Goal: Submit feedback/report problem: Submit feedback/report problem

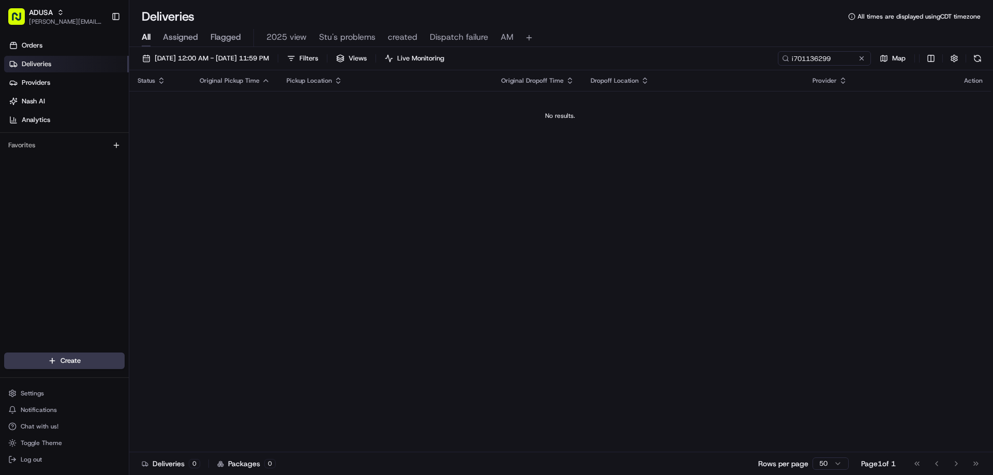
click at [862, 53] on input "i701136299" at bounding box center [824, 58] width 93 height 14
click at [861, 54] on button at bounding box center [861, 58] width 10 height 10
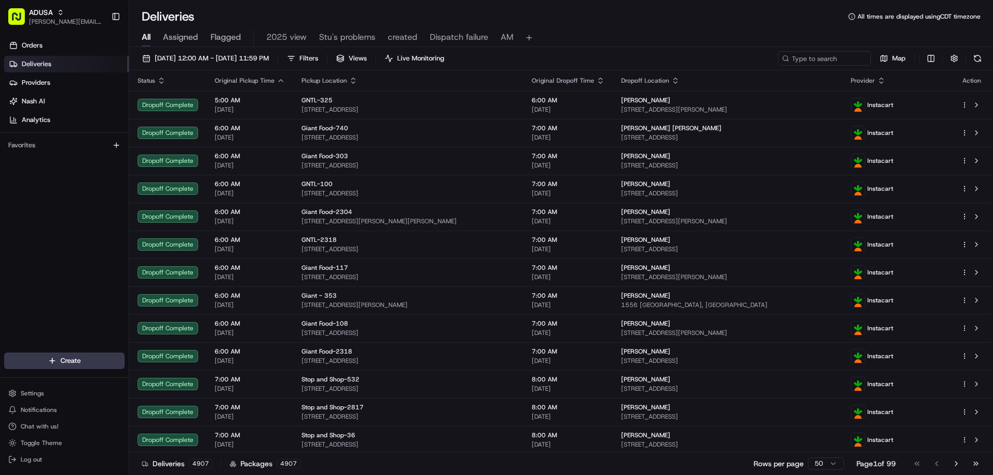
click at [283, 27] on div "All Assigned Flagged 2025 view Stu's problems created Dispatch failure AM" at bounding box center [561, 36] width 864 height 22
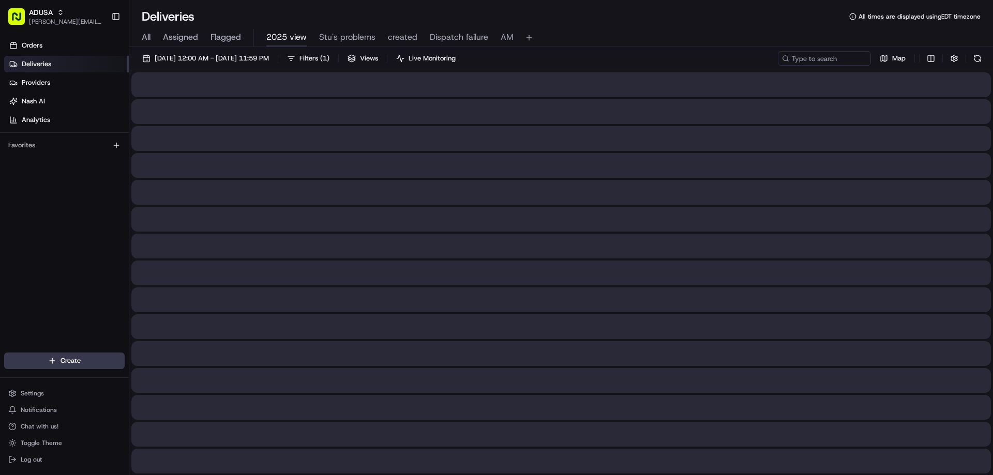
click at [283, 30] on button "2025 view" at bounding box center [286, 38] width 40 height 18
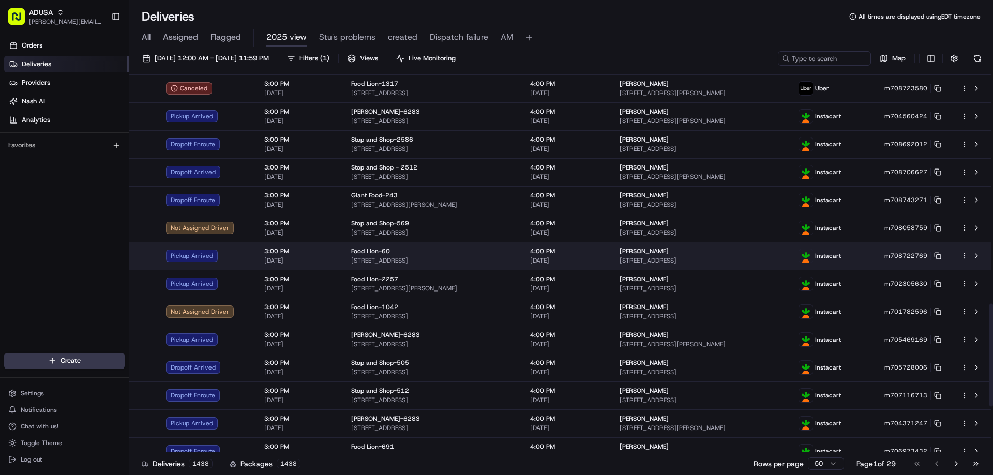
scroll to position [1035, 0]
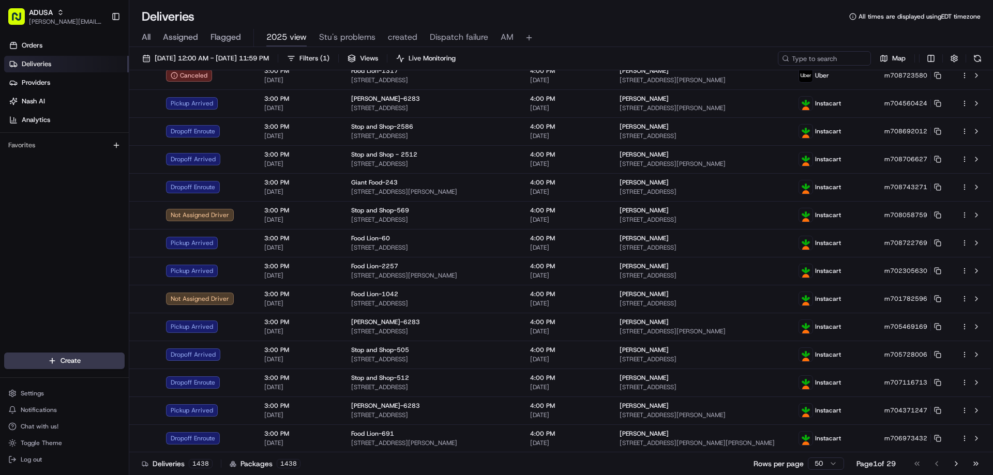
click at [831, 464] on html "ADUSA [PERSON_NAME][EMAIL_ADDRESS][PERSON_NAME][DOMAIN_NAME] Toggle Sidebar Ord…" at bounding box center [496, 237] width 993 height 475
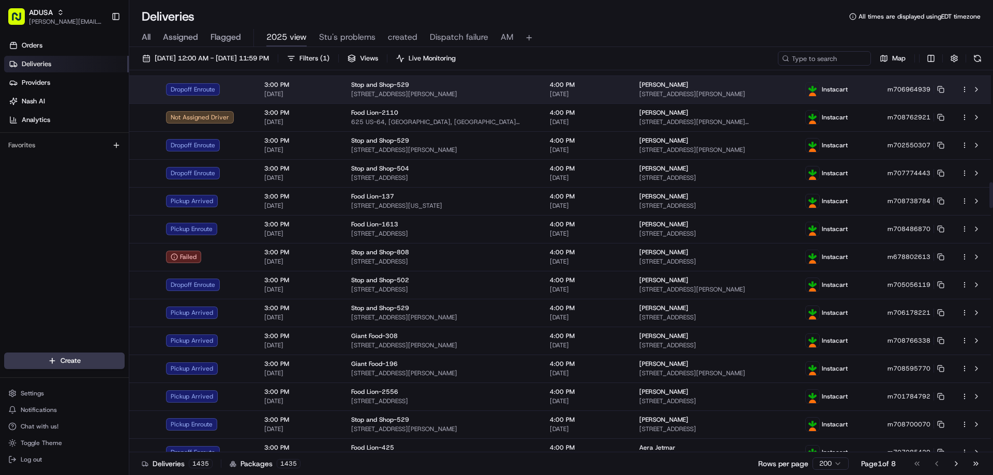
scroll to position [1655, 0]
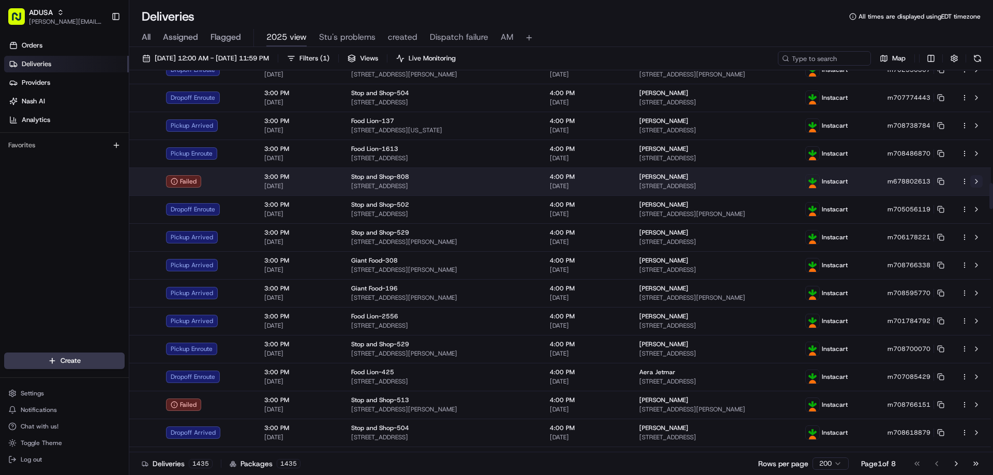
click at [975, 181] on button at bounding box center [976, 181] width 12 height 12
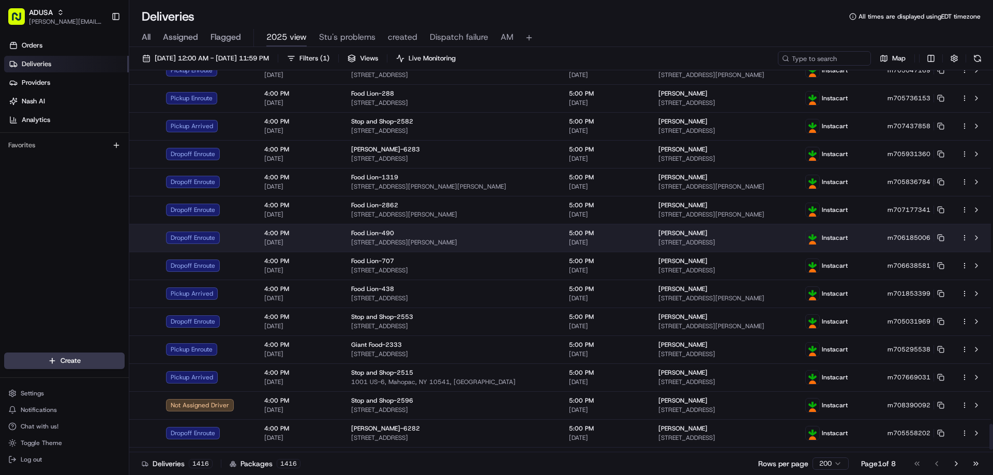
scroll to position [5224, 0]
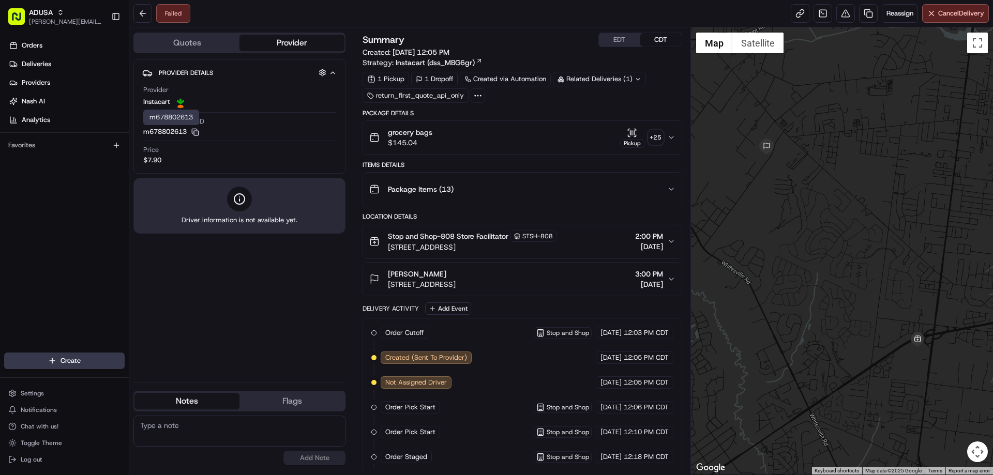
click at [197, 129] on icon "button" at bounding box center [194, 131] width 5 height 5
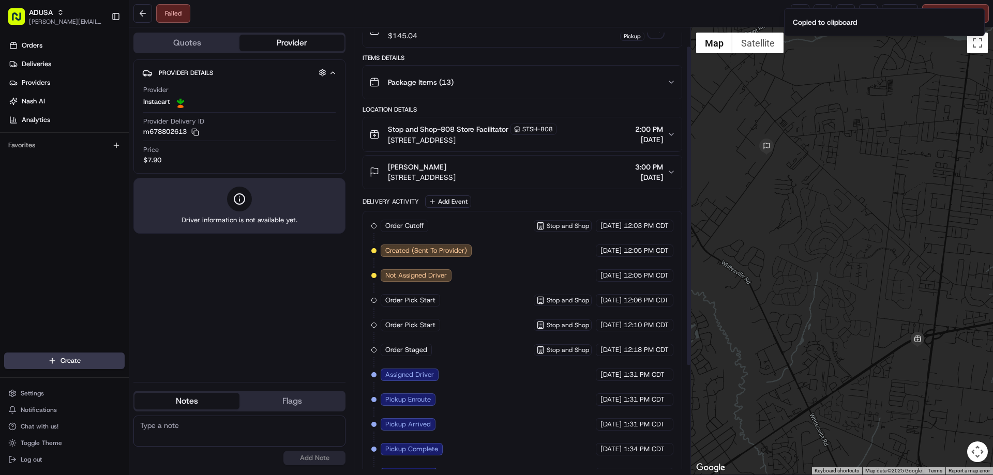
scroll to position [176, 0]
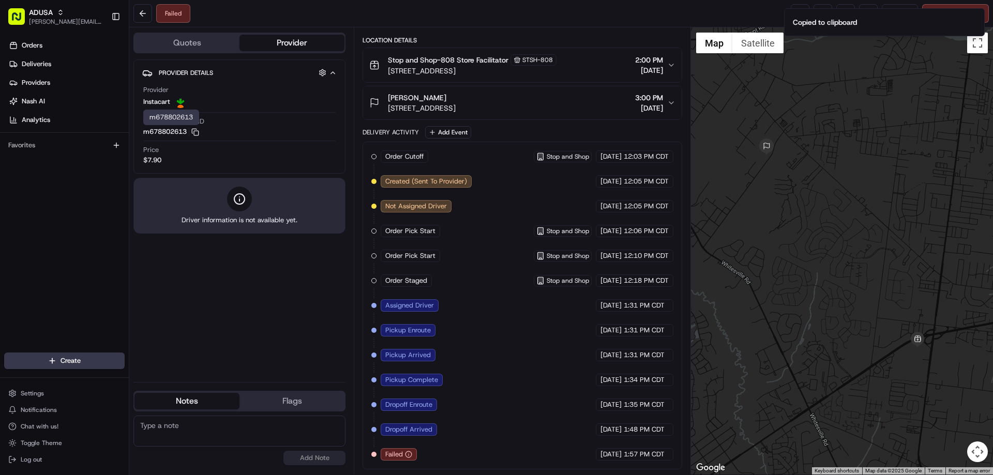
click at [193, 429] on textarea at bounding box center [239, 431] width 212 height 31
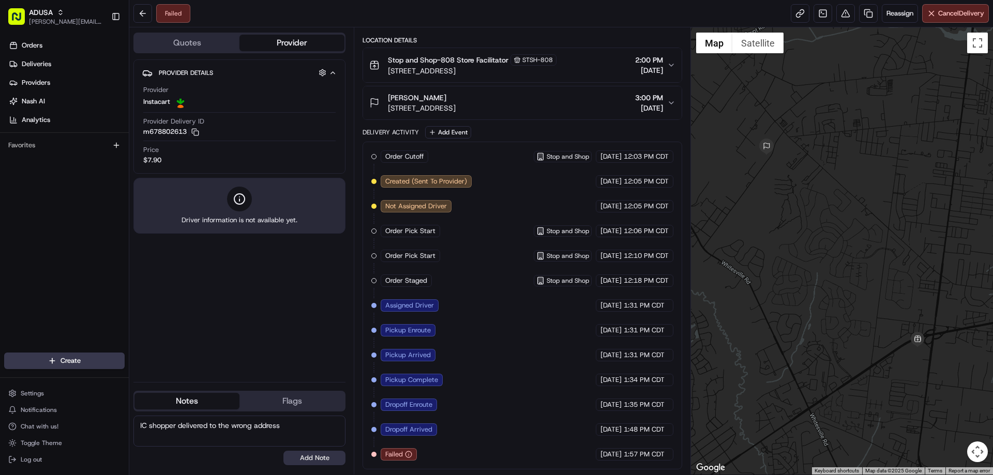
type textarea "IC shopper delivered to the wrong address"
click at [312, 459] on button "Add Note" at bounding box center [314, 458] width 62 height 14
